Goal: Task Accomplishment & Management: Complete application form

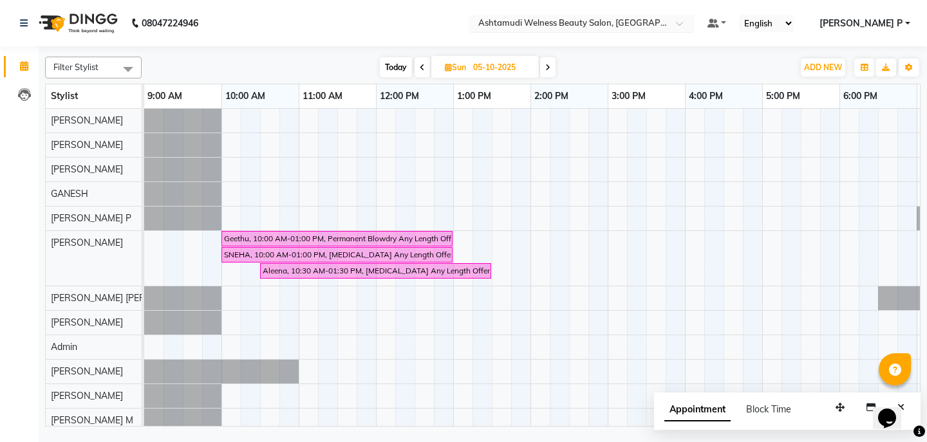
scroll to position [106, 151]
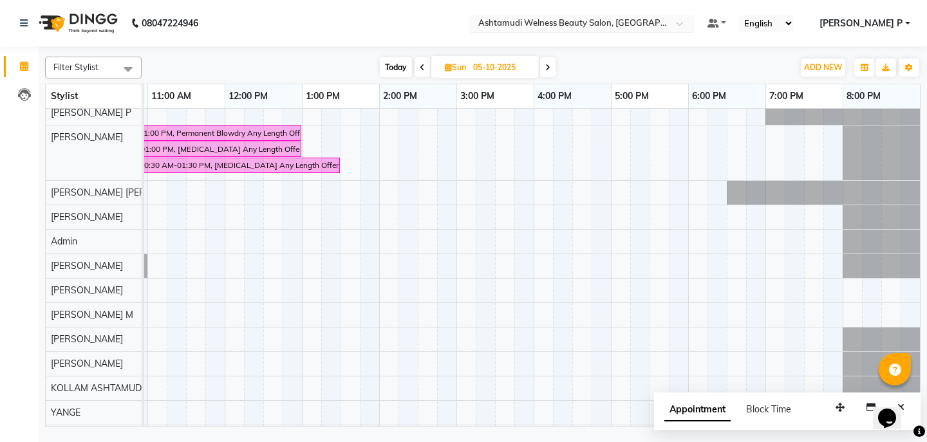
click at [692, 24] on span at bounding box center [684, 27] width 16 height 13
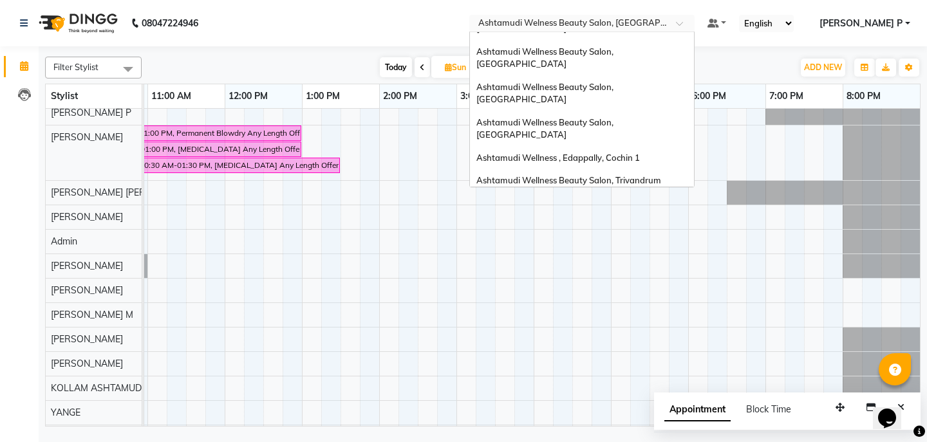
scroll to position [60, 0]
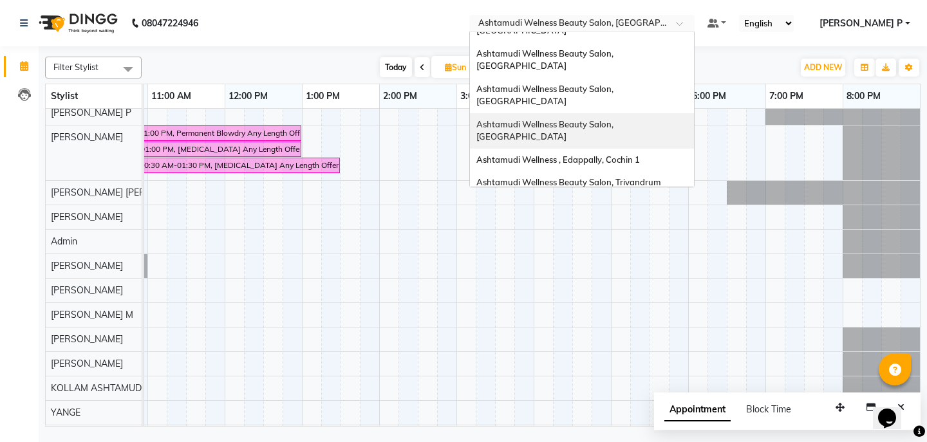
click at [615, 119] on span "Ashtamudi Wellness Beauty Salon, [GEOGRAPHIC_DATA]" at bounding box center [545, 130] width 139 height 23
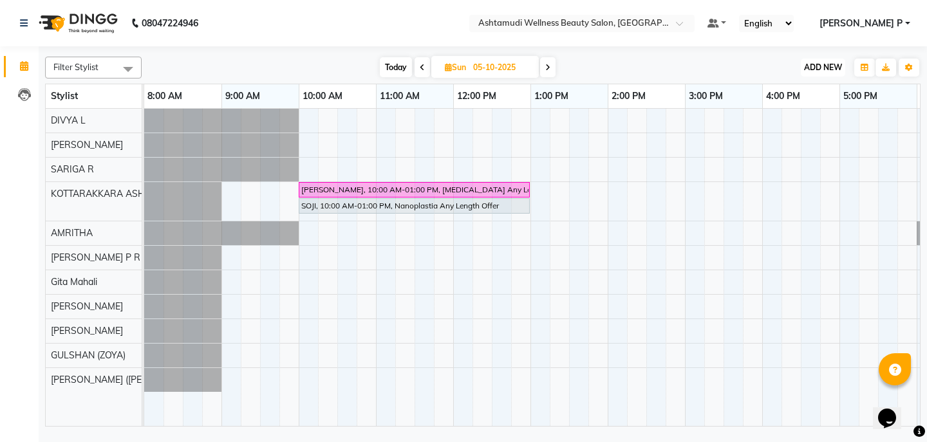
click at [825, 64] on span "ADD NEW" at bounding box center [823, 67] width 38 height 10
click at [813, 93] on button "Add Appointment" at bounding box center [794, 92] width 102 height 17
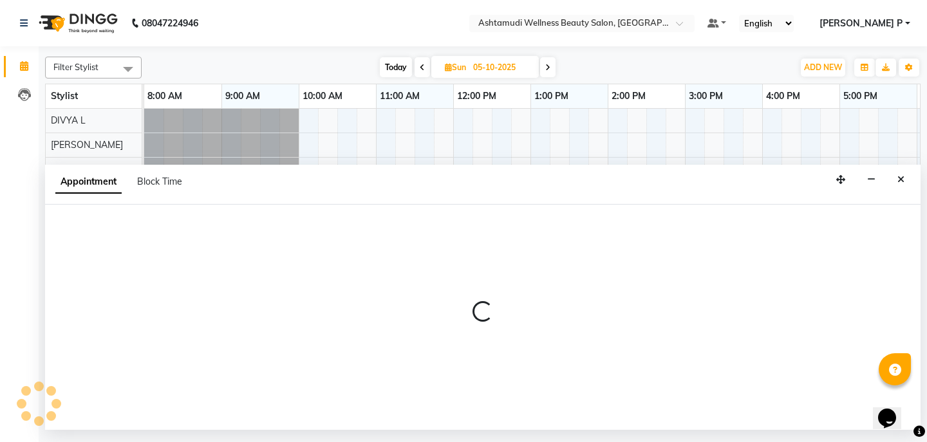
select select "tentative"
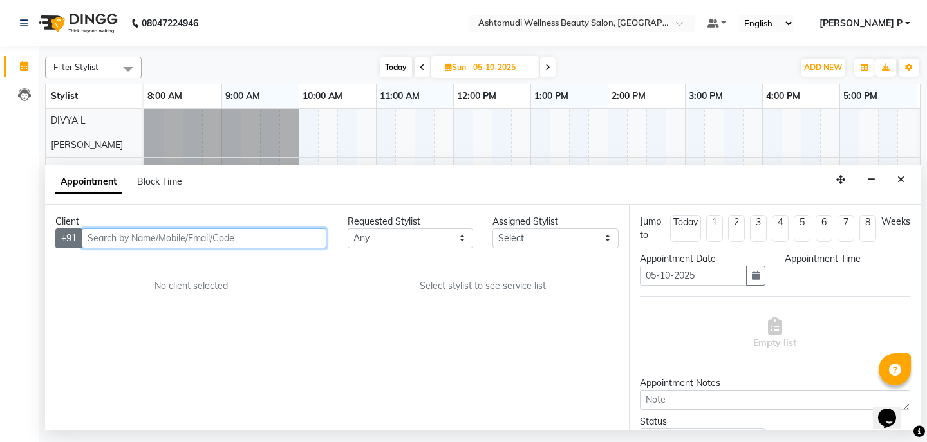
select select "540"
paste input "9207643652"
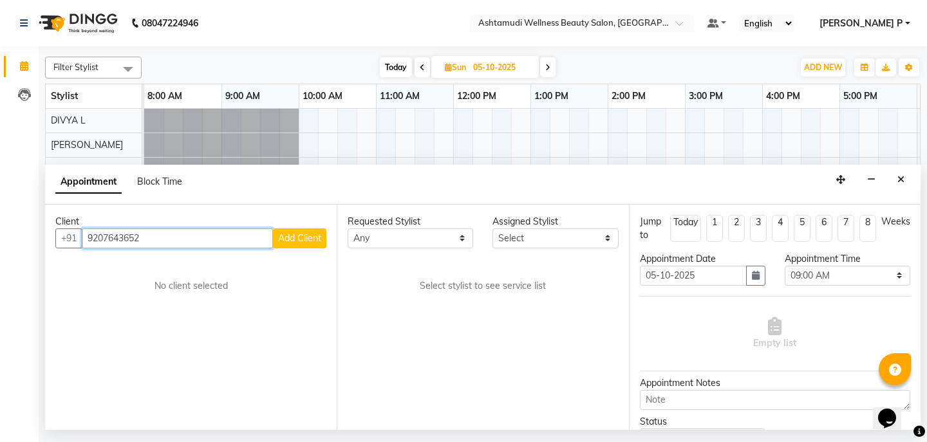
type input "9207643652"
click at [322, 239] on button "Add Client" at bounding box center [299, 238] width 53 height 20
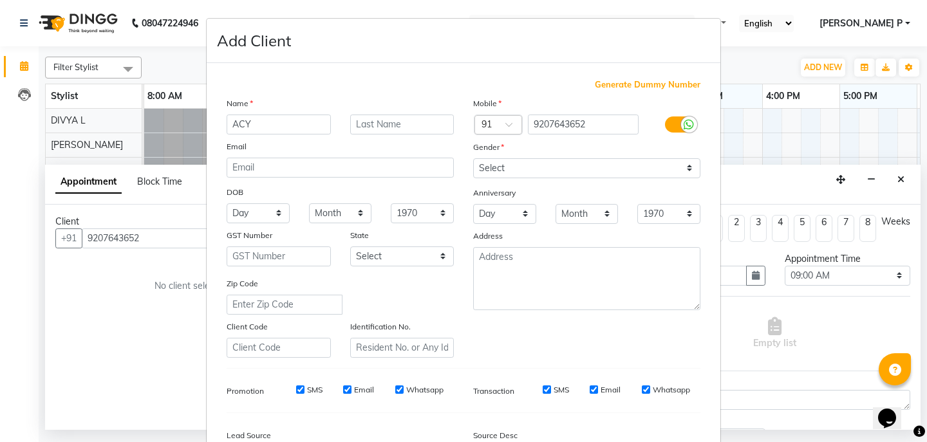
click at [236, 120] on input "ACY" at bounding box center [279, 125] width 104 height 20
click at [263, 124] on input "ANCY" at bounding box center [279, 125] width 104 height 20
type input "ANCY BIJO"
click at [515, 163] on select "Select Male Female Other Prefer Not To Say" at bounding box center [586, 168] width 227 height 20
select select "female"
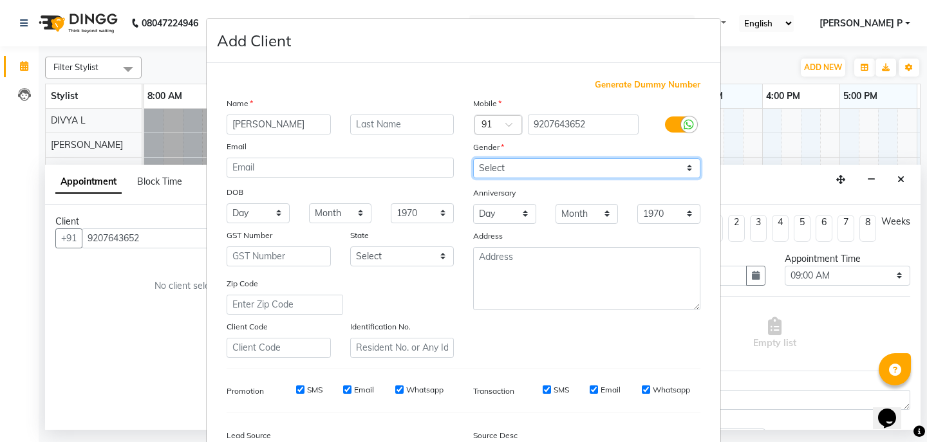
click at [473, 158] on select "Select Male Female Other Prefer Not To Say" at bounding box center [586, 168] width 227 height 20
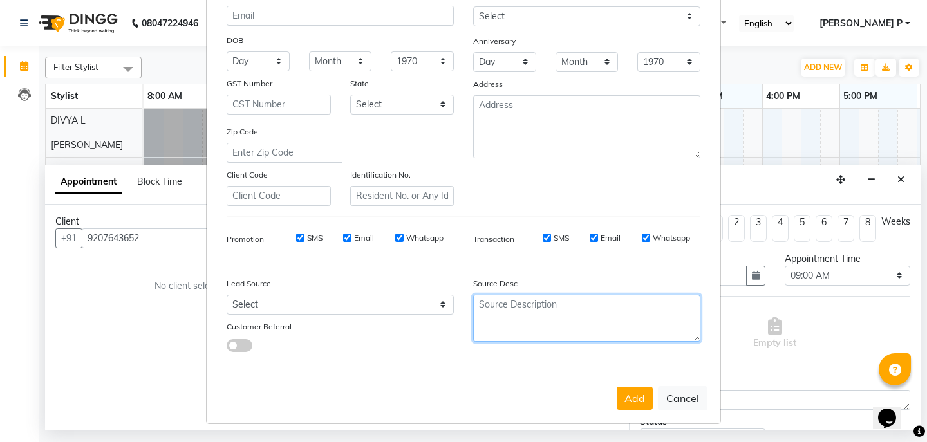
click at [503, 311] on textarea at bounding box center [586, 318] width 227 height 47
type textarea "TELECALLING"
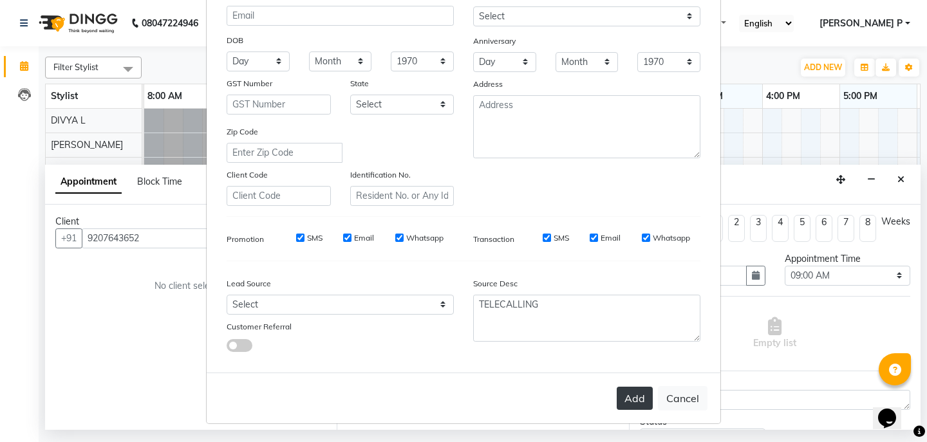
click at [640, 403] on button "Add" at bounding box center [634, 398] width 36 height 23
type input "92******52"
select select
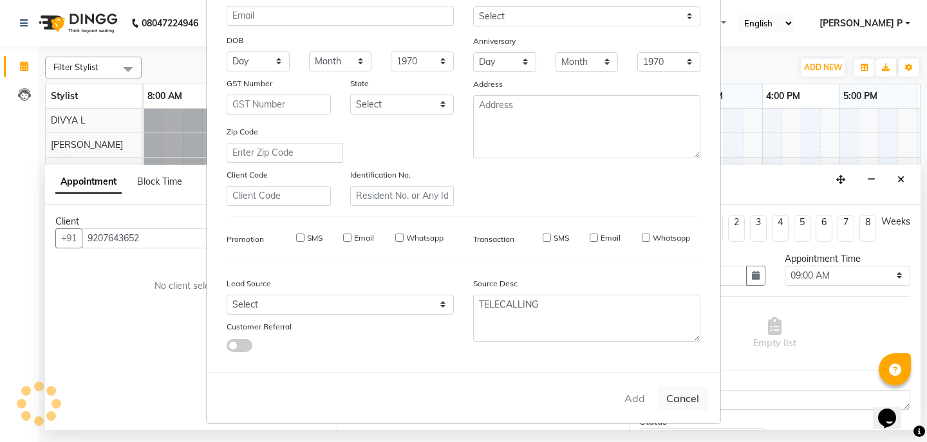
select select
checkbox input "false"
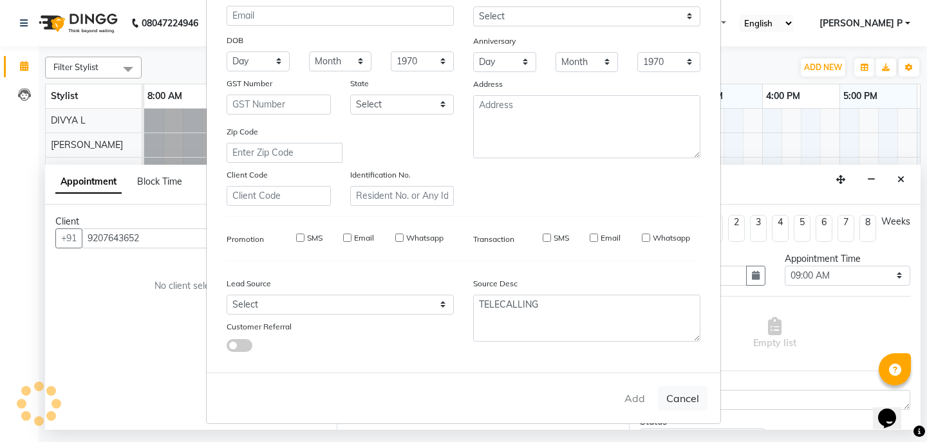
checkbox input "false"
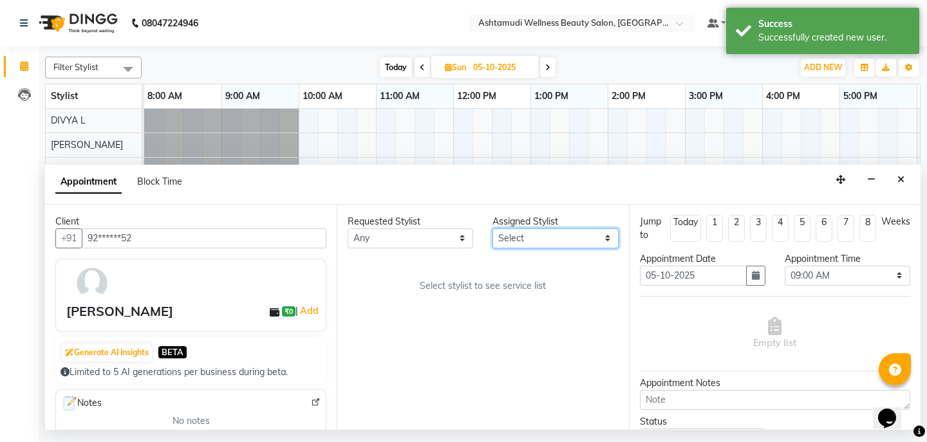
click at [609, 237] on select "Select AMRITHA DIVYA L Gita Mahali GULSHAN (ZOYA) Karina Darjee KOTTARAKKARA AS…" at bounding box center [554, 238] width 125 height 20
select select "27462"
click at [492, 228] on select "Select AMRITHA DIVYA L Gita Mahali GULSHAN (ZOYA) Karina Darjee KOTTARAKKARA AS…" at bounding box center [554, 238] width 125 height 20
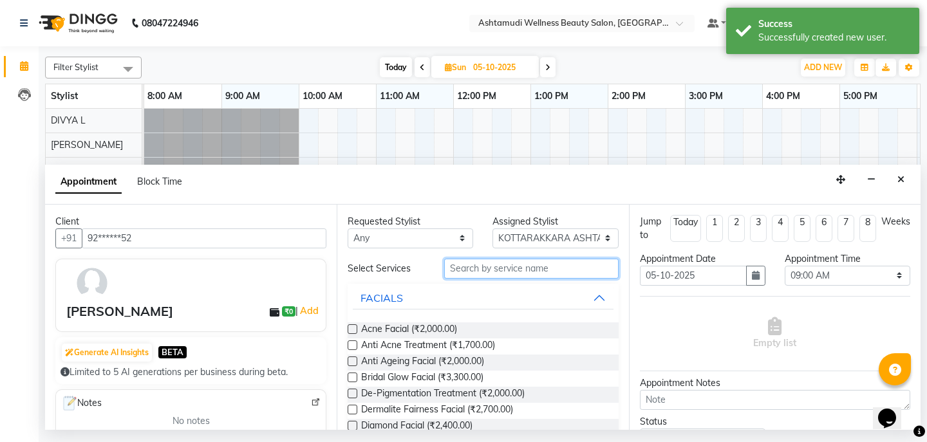
click at [459, 266] on input "text" at bounding box center [531, 269] width 174 height 20
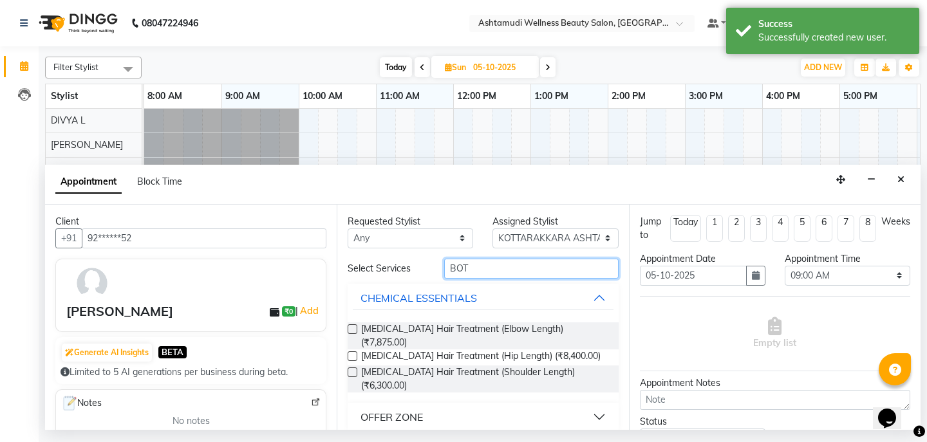
type input "BOT"
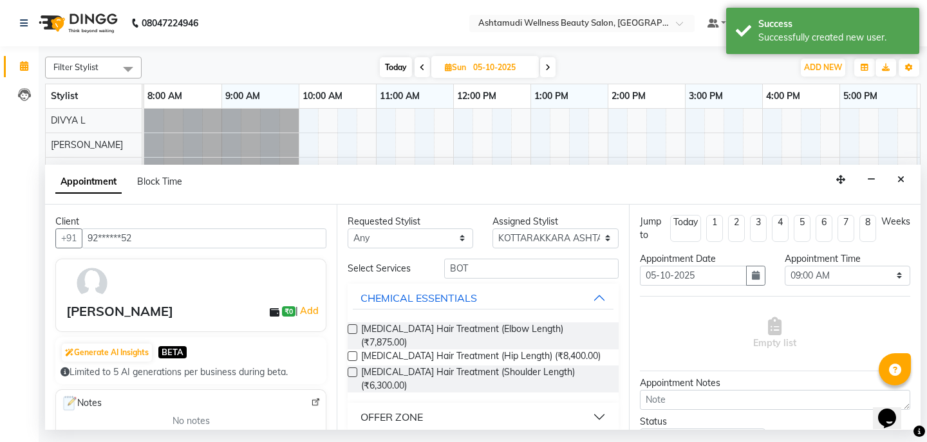
click at [409, 405] on button "OFFER ZONE" at bounding box center [483, 416] width 260 height 23
click at [353, 441] on label at bounding box center [352, 448] width 10 height 10
click at [353, 441] on input "checkbox" at bounding box center [351, 449] width 8 height 8
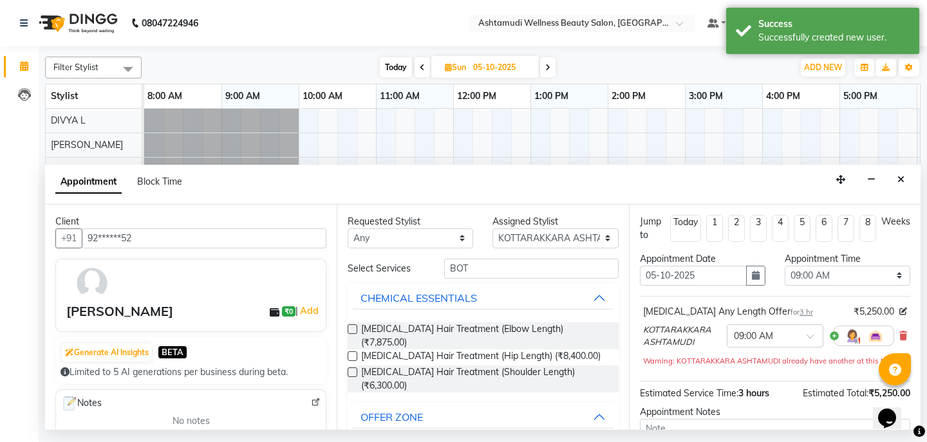
checkbox input "false"
click at [752, 278] on icon "button" at bounding box center [756, 275] width 8 height 9
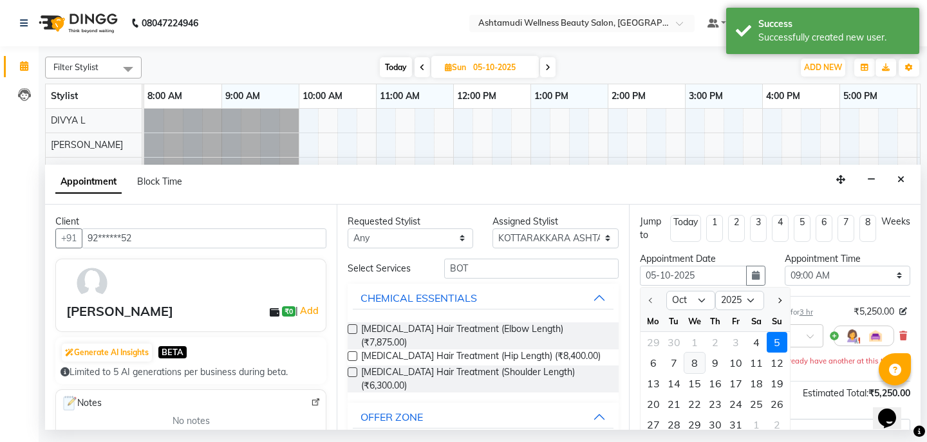
click at [694, 365] on div "8" at bounding box center [694, 363] width 21 height 21
type input "08-10-2025"
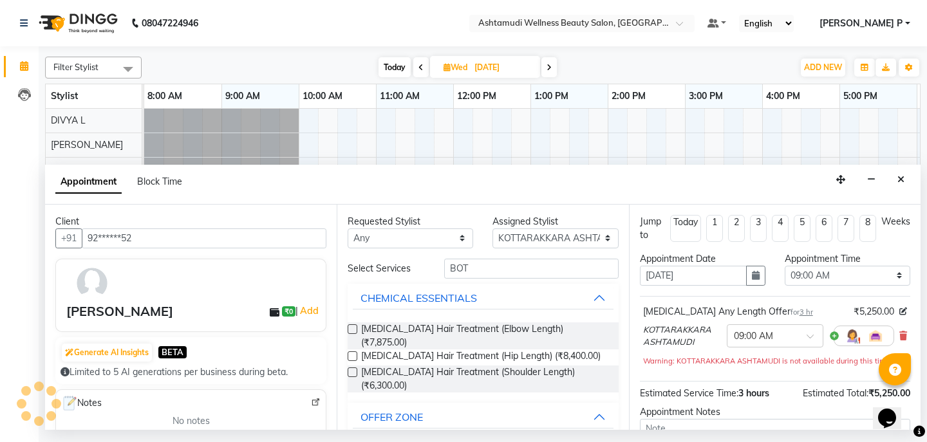
scroll to position [0, 228]
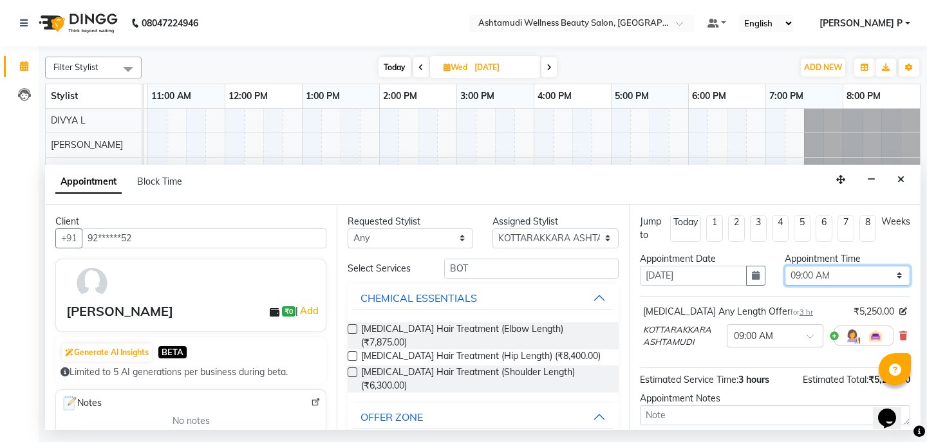
click at [889, 275] on select "Select 09:00 AM 09:15 AM 09:30 AM 09:45 AM 10:00 AM 10:15 AM 10:30 AM 10:45 AM …" at bounding box center [846, 276] width 125 height 20
select select "600"
click at [784, 266] on select "Select 09:00 AM 09:15 AM 09:30 AM 09:45 AM 10:00 AM 10:15 AM 10:30 AM 10:45 AM …" at bounding box center [846, 276] width 125 height 20
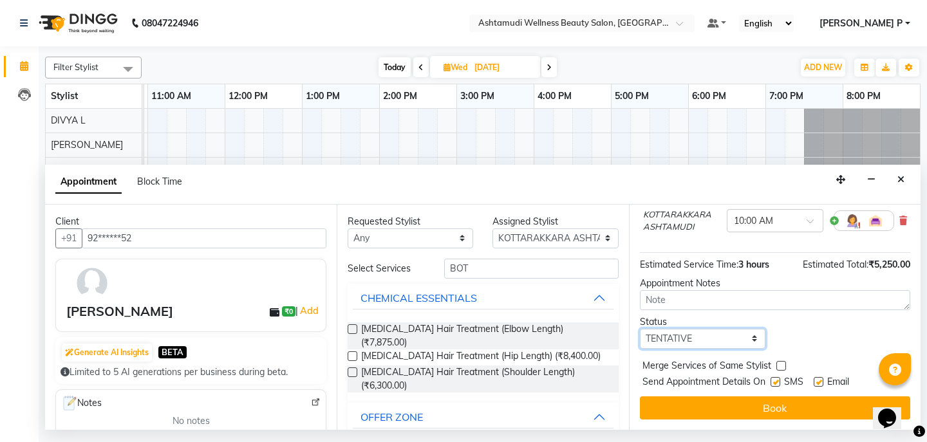
click at [719, 341] on select "Select TENTATIVE CONFIRM UPCOMING" at bounding box center [702, 339] width 125 height 20
select select "confirm booking"
click at [640, 329] on select "Select TENTATIVE CONFIRM UPCOMING" at bounding box center [702, 339] width 125 height 20
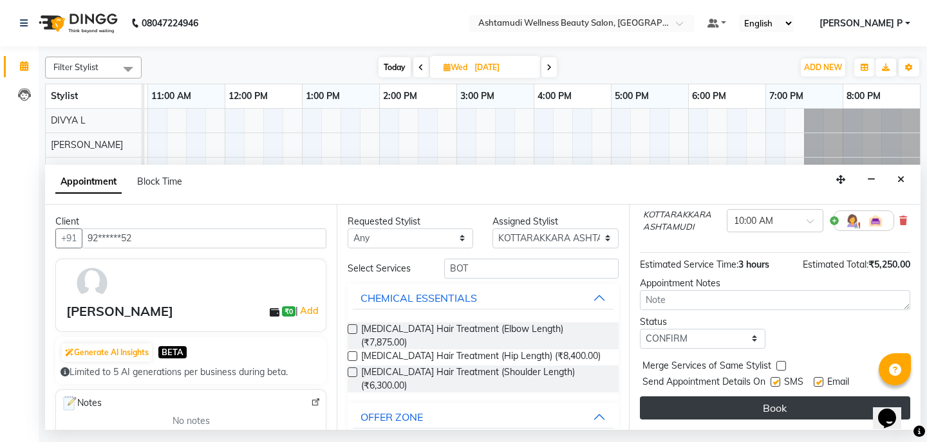
click at [738, 407] on button "Book" at bounding box center [775, 407] width 270 height 23
